Goal: Information Seeking & Learning: Learn about a topic

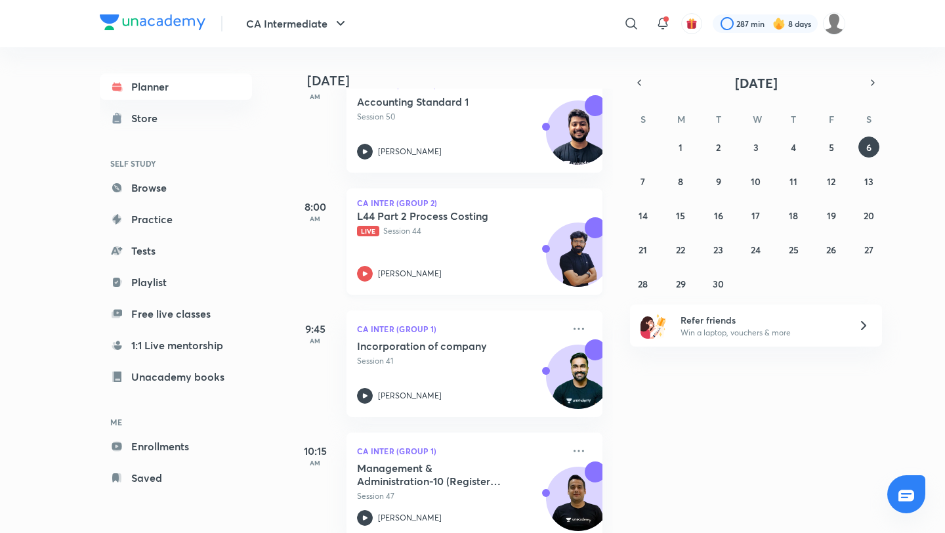
scroll to position [248, 0]
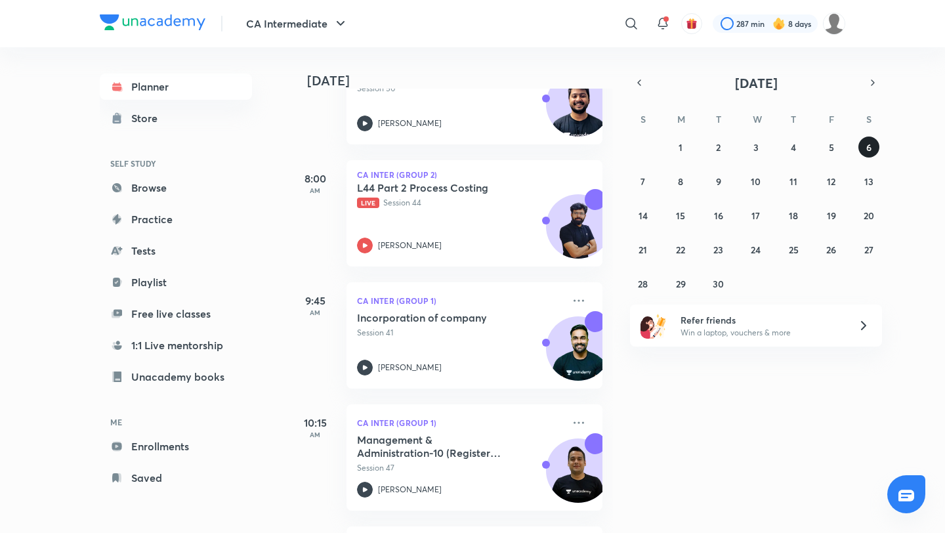
click at [867, 147] on abbr "6" at bounding box center [869, 147] width 5 height 12
click at [448, 337] on p "Session 41" at bounding box center [460, 333] width 206 height 12
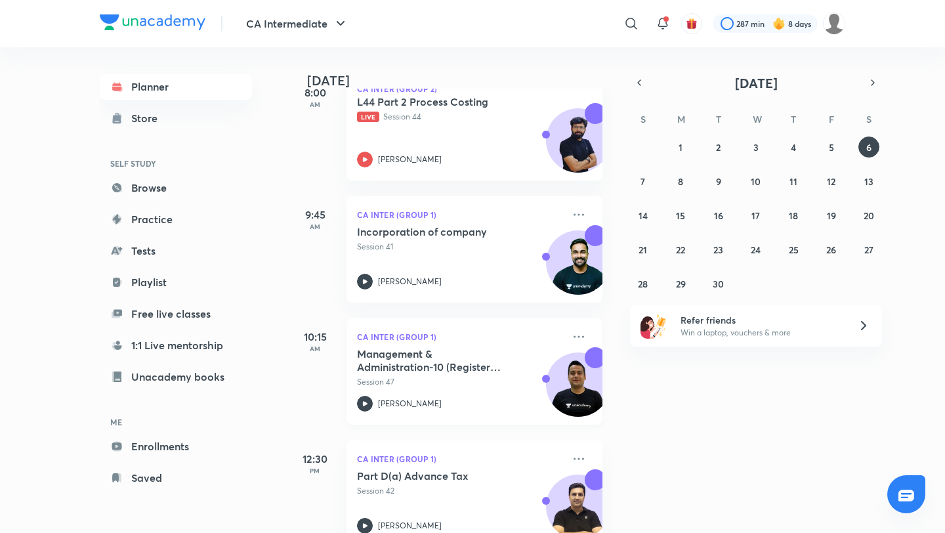
scroll to position [337, 0]
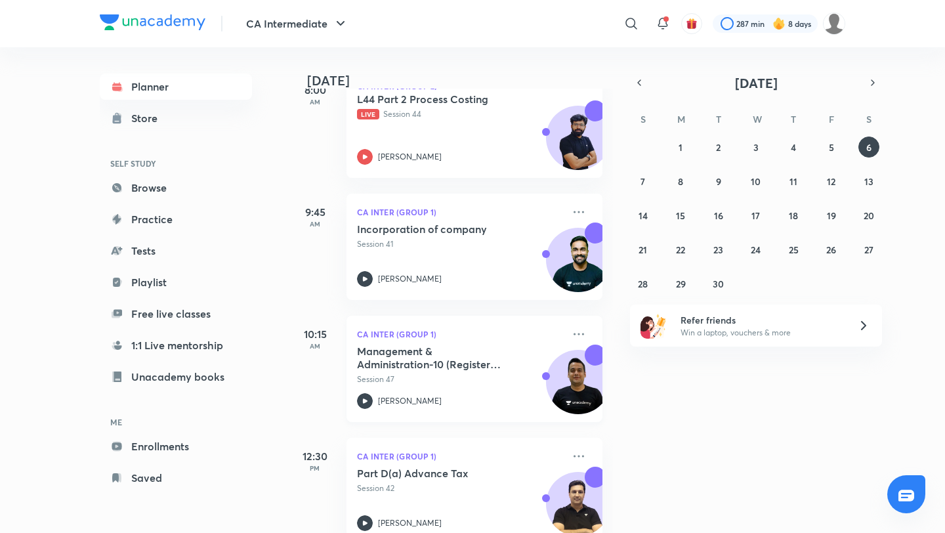
click at [471, 385] on p "Session 47" at bounding box center [460, 380] width 206 height 12
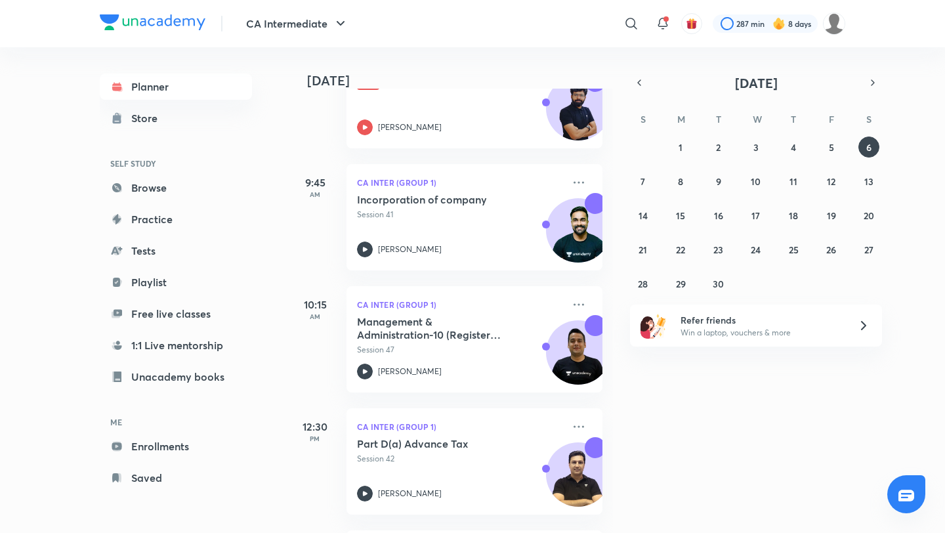
scroll to position [370, 0]
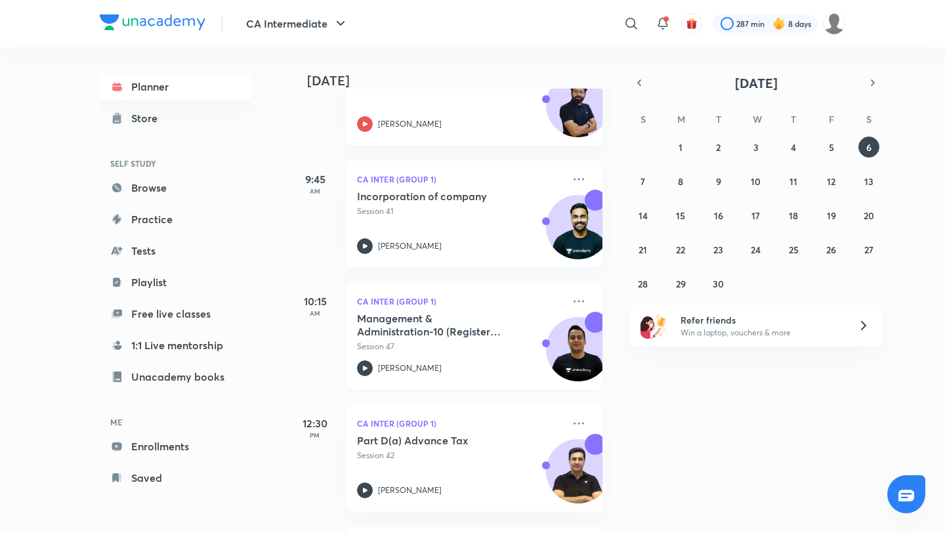
click at [418, 362] on p "[PERSON_NAME]" at bounding box center [410, 368] width 64 height 12
